Goal: Information Seeking & Learning: Learn about a topic

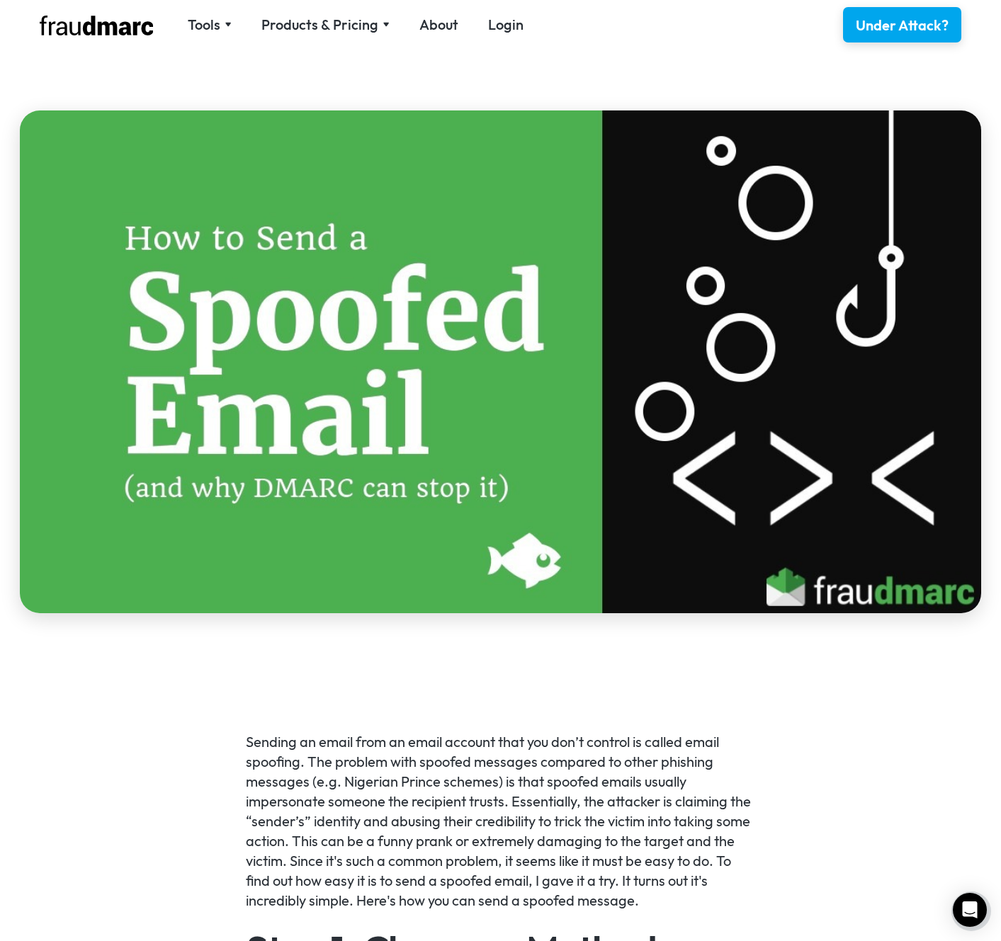
scroll to position [313, 0]
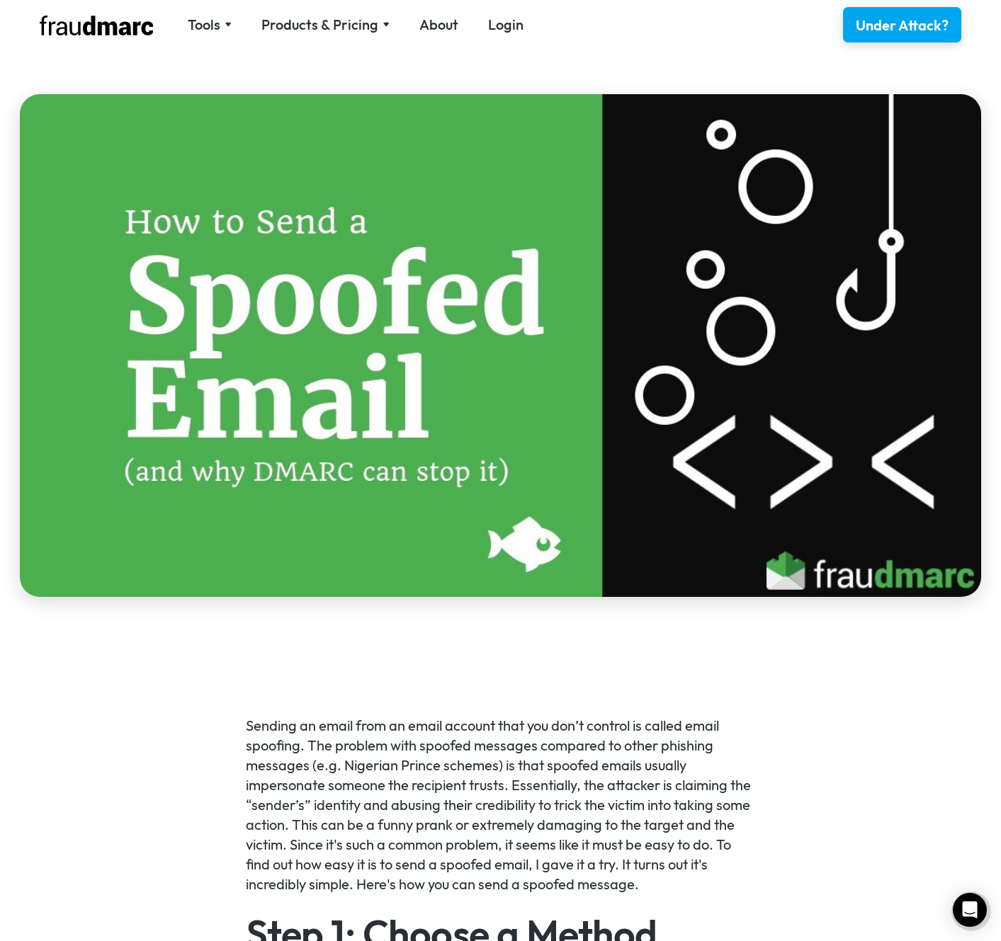
click at [406, 339] on img at bounding box center [500, 345] width 961 height 503
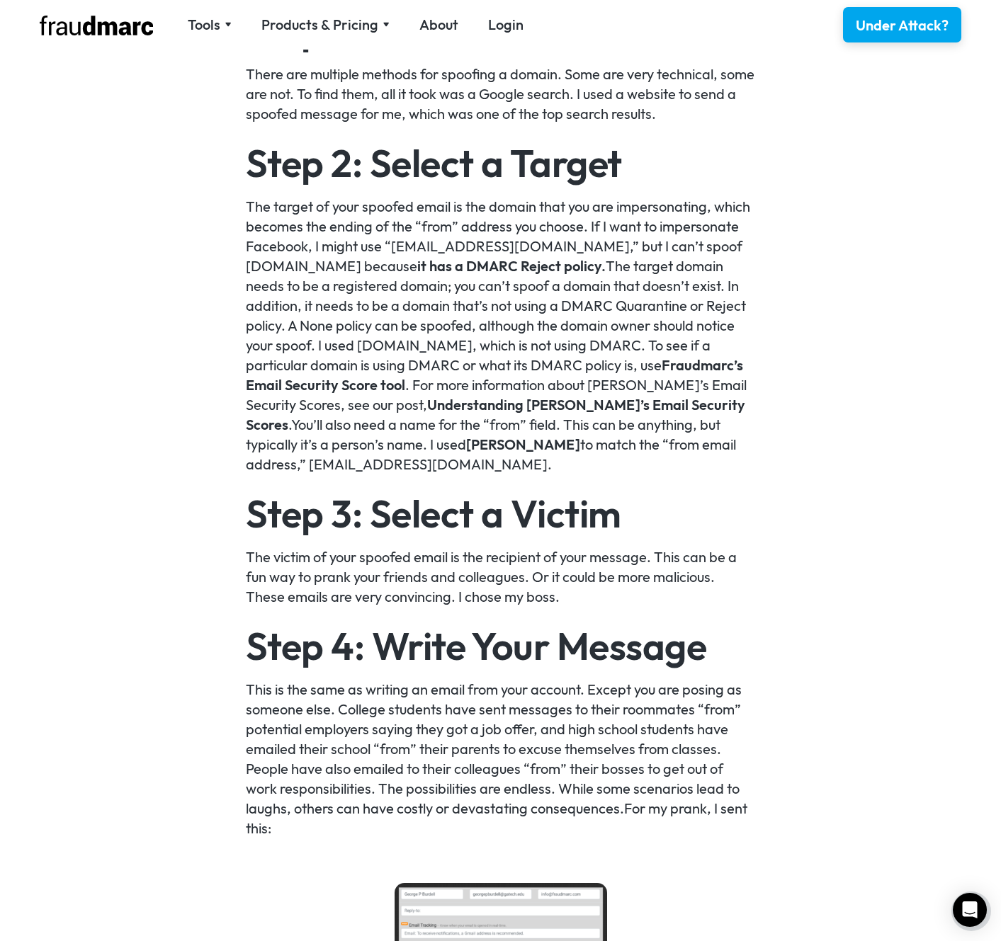
scroll to position [1221, 0]
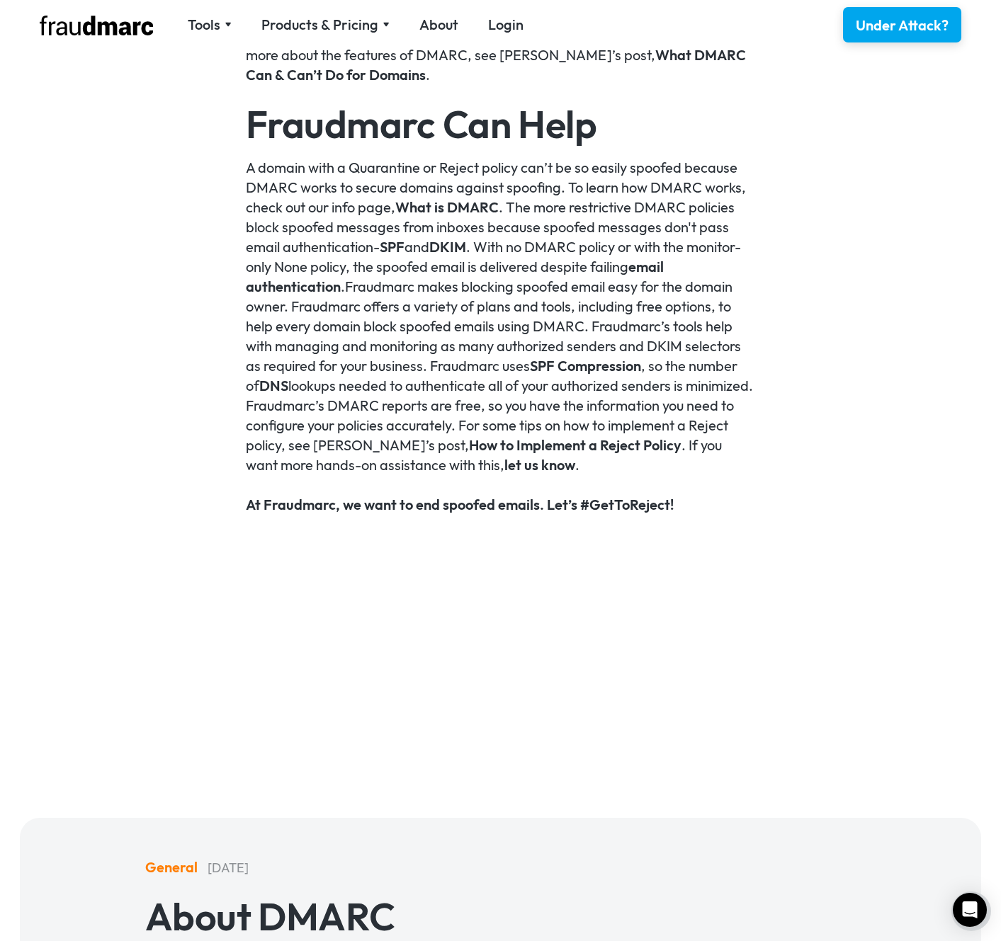
scroll to position [3024, 0]
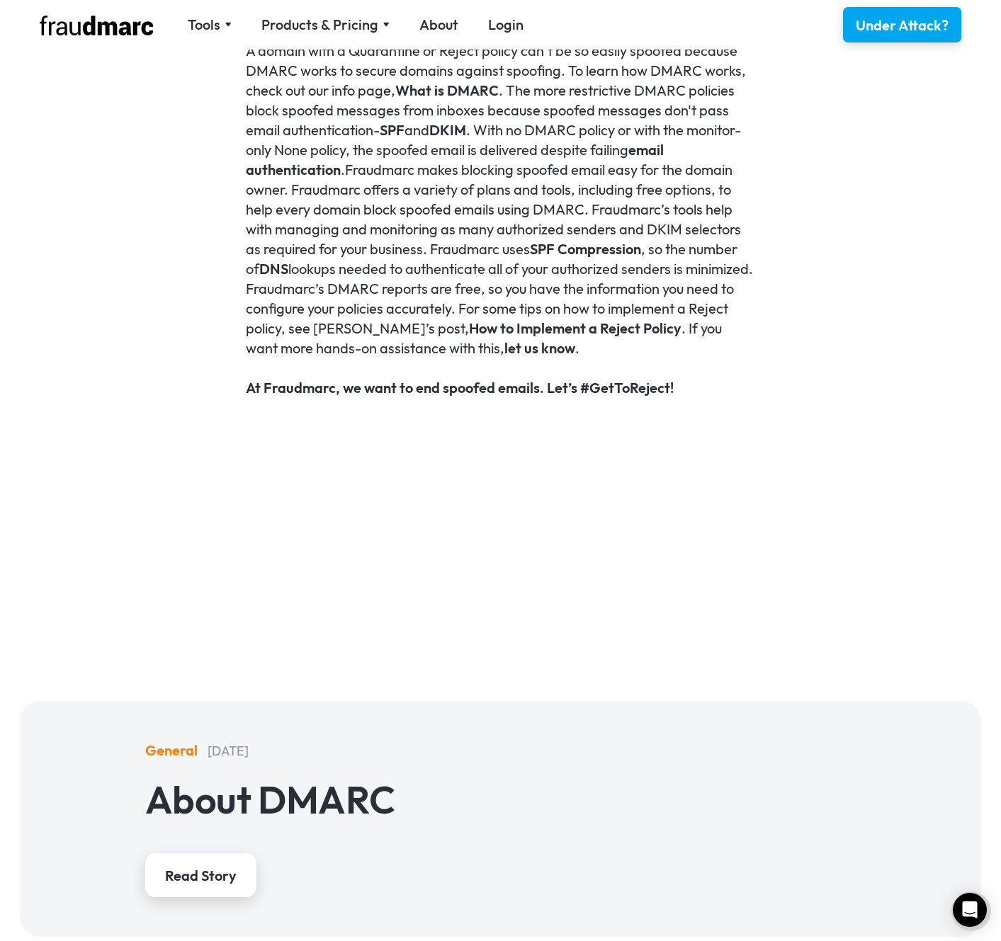
scroll to position [3930, 0]
